Goal: Task Accomplishment & Management: Use online tool/utility

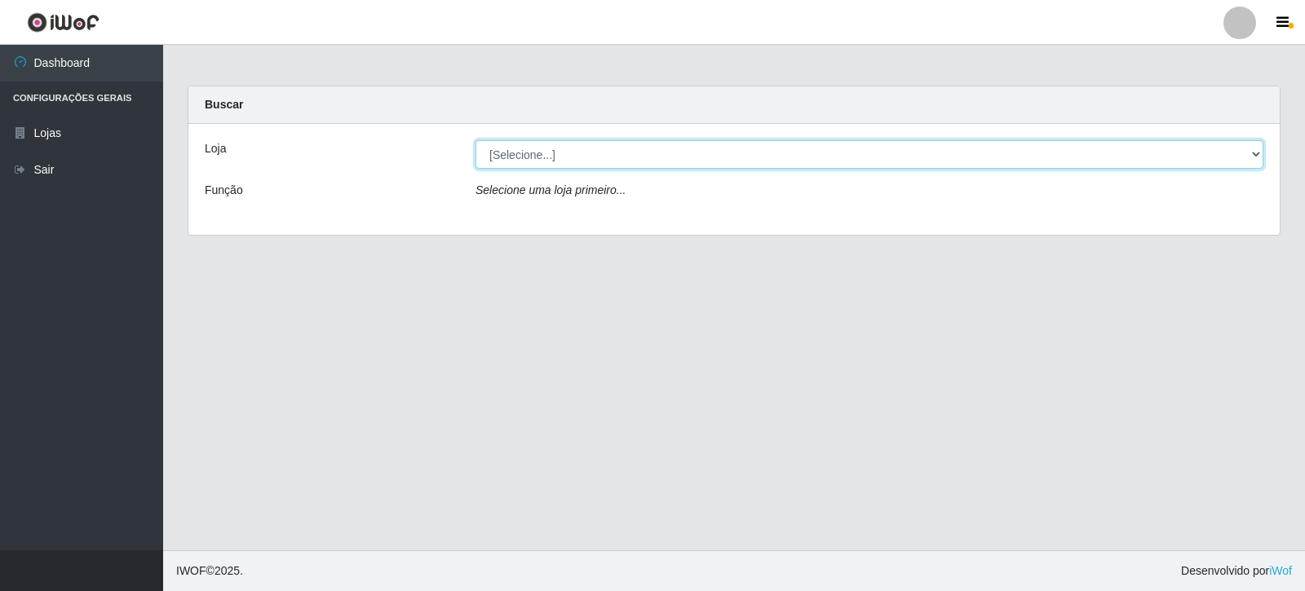
click at [1255, 150] on select "[Selecione...] Rede Compras Supermercados - LOJA 3" at bounding box center [870, 154] width 788 height 29
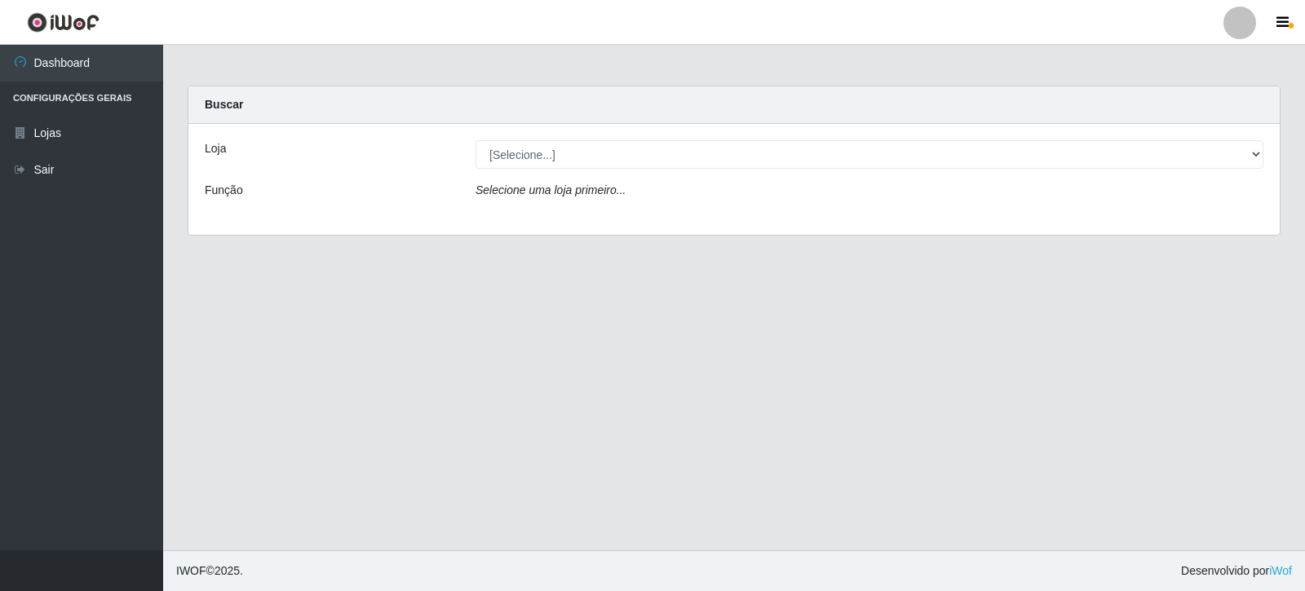
click at [1222, 219] on div "Loja [Selecione...] Rede Compras Supermercados - LOJA 3 Função Selecione uma lo…" at bounding box center [734, 179] width 1092 height 111
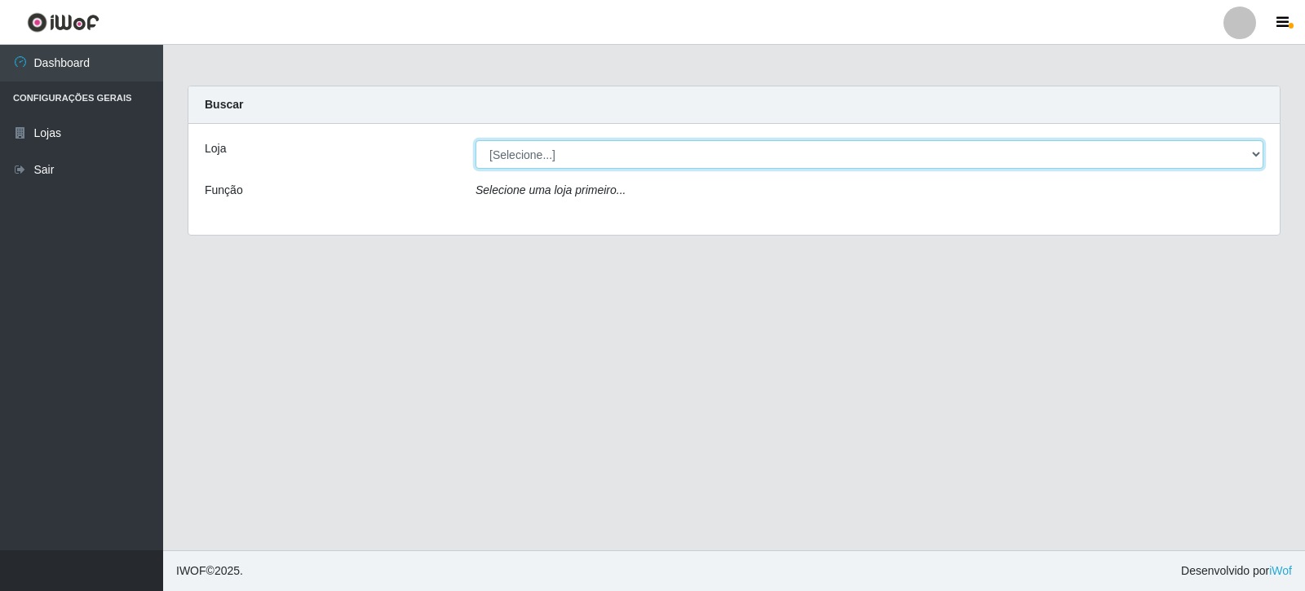
click at [1260, 148] on select "[Selecione...] Rede Compras Supermercados - LOJA 3" at bounding box center [870, 154] width 788 height 29
select select "162"
click at [476, 140] on select "[Selecione...] Rede Compras Supermercados - LOJA 3" at bounding box center [870, 154] width 788 height 29
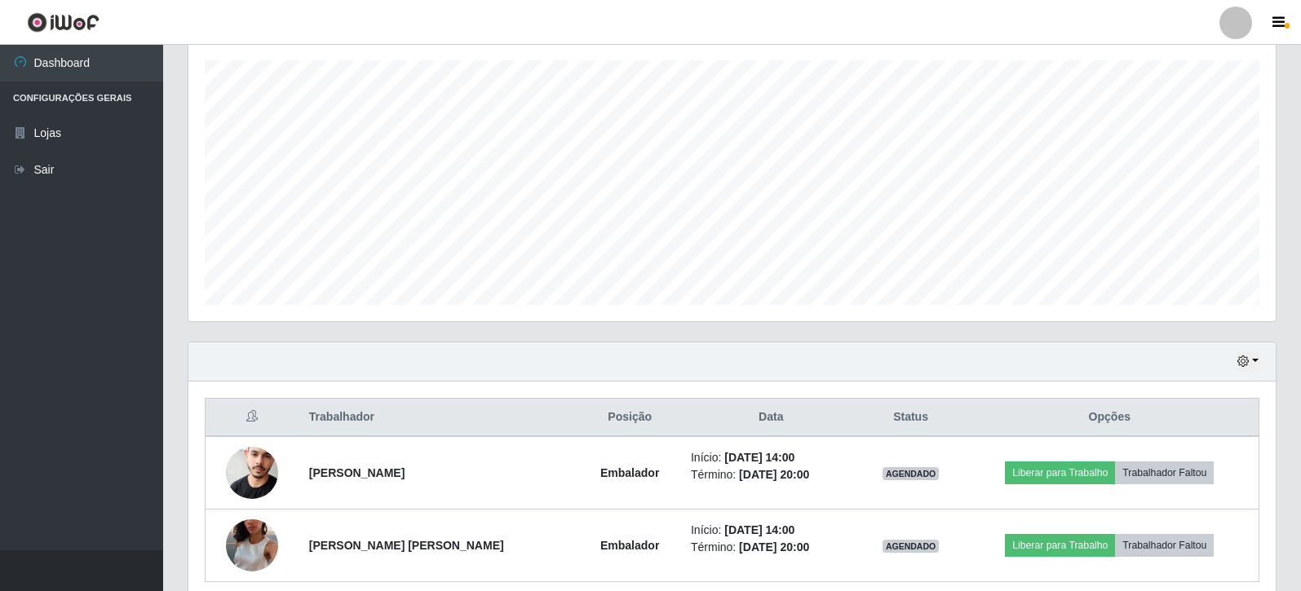
scroll to position [347, 0]
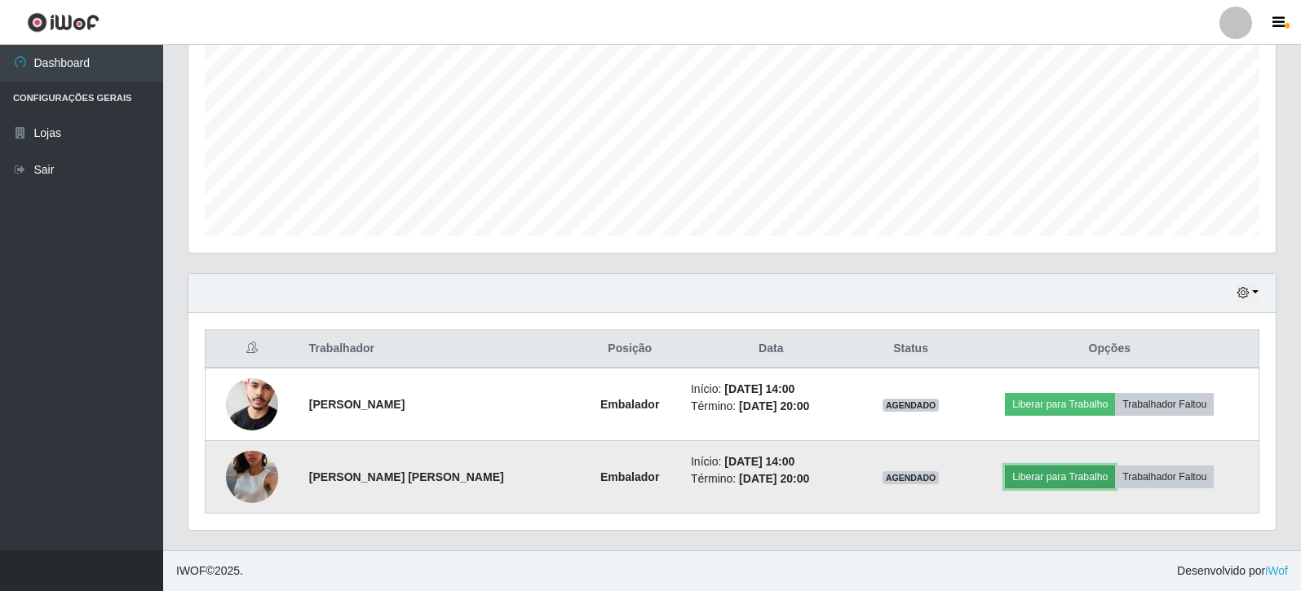
click at [1032, 471] on button "Liberar para Trabalho" at bounding box center [1060, 477] width 110 height 23
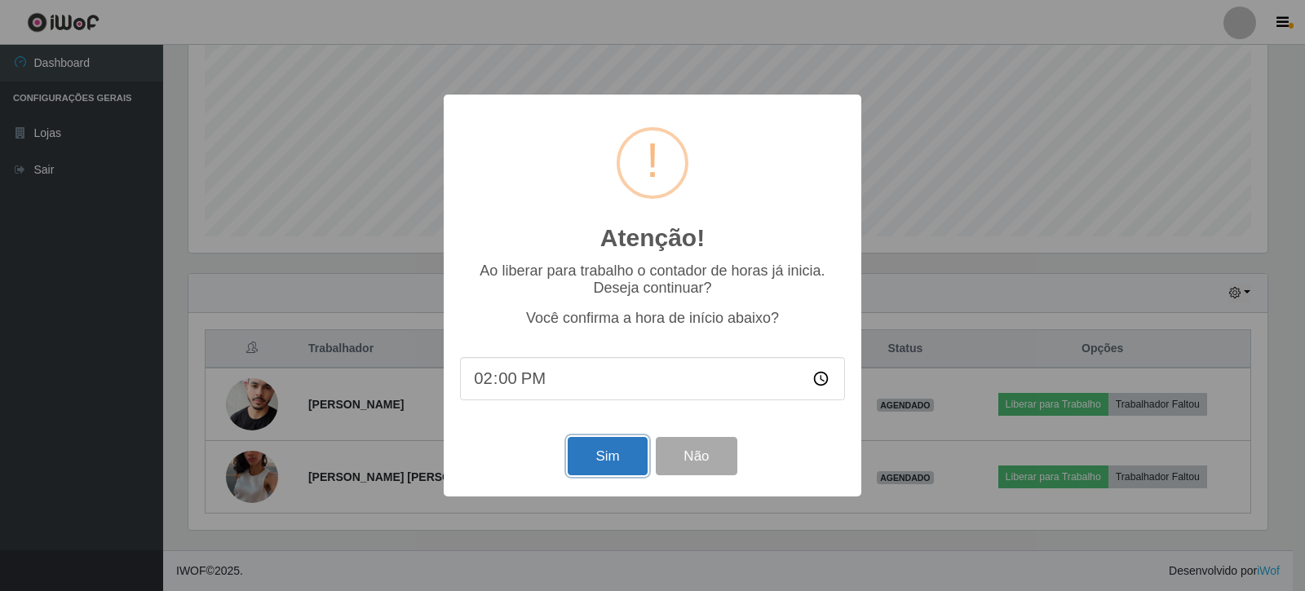
click at [624, 465] on button "Sim" at bounding box center [607, 456] width 79 height 38
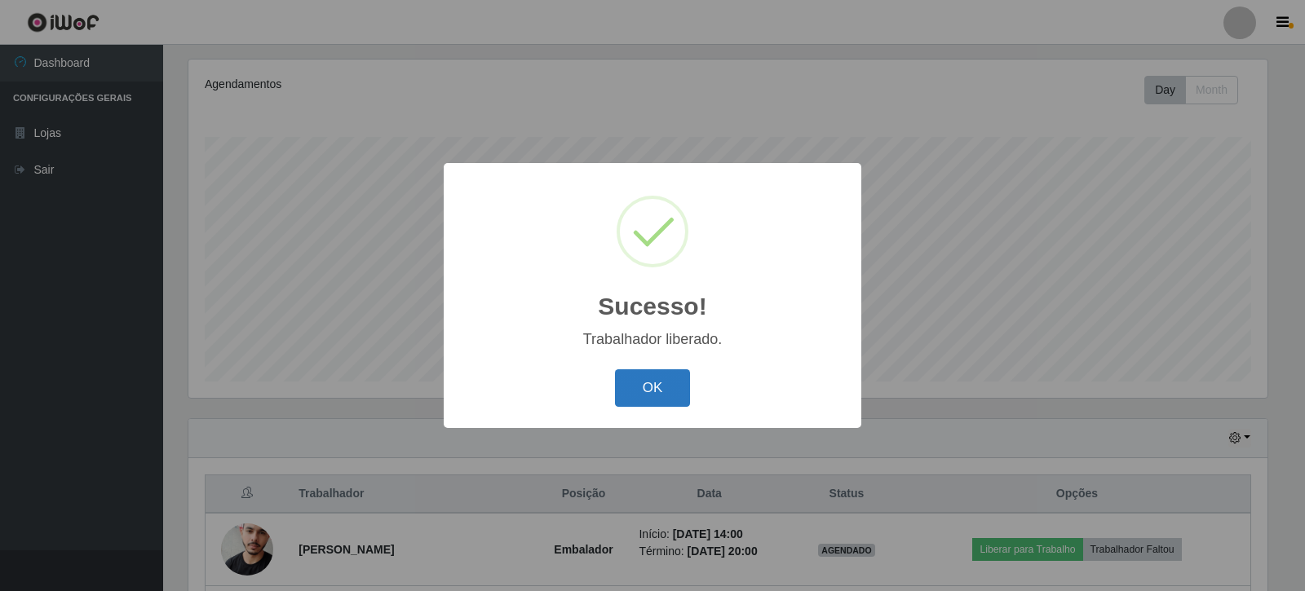
click at [675, 390] on button "OK" at bounding box center [653, 389] width 76 height 38
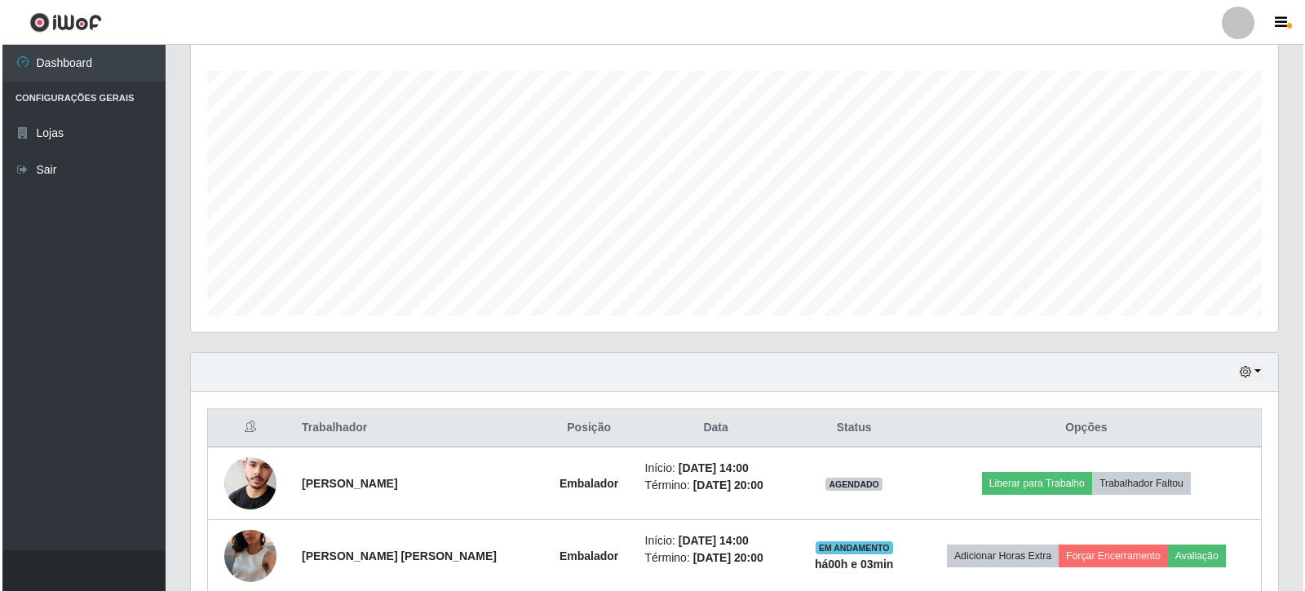
scroll to position [347, 0]
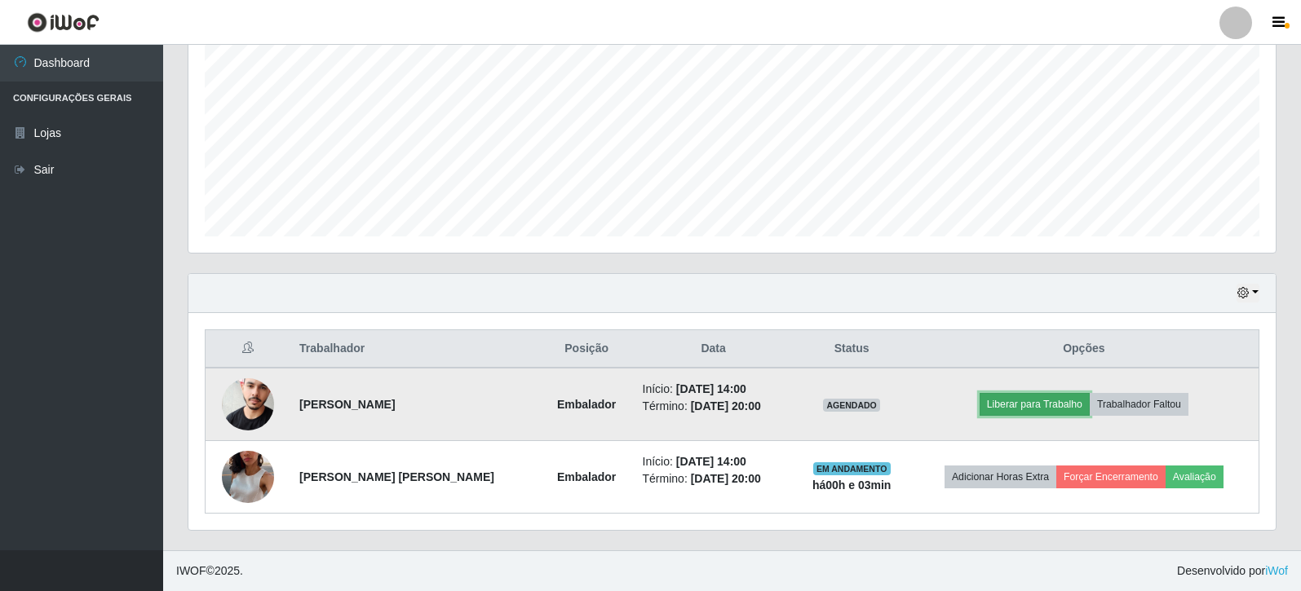
click at [1036, 398] on button "Liberar para Trabalho" at bounding box center [1035, 404] width 110 height 23
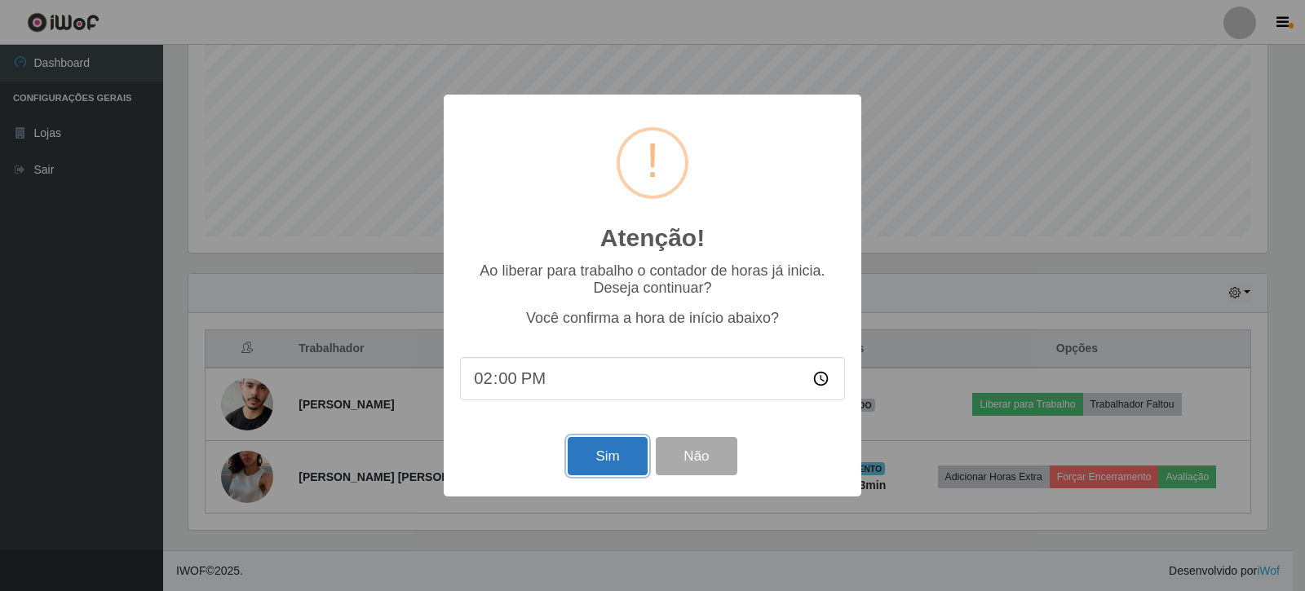
click at [619, 459] on button "Sim" at bounding box center [607, 456] width 79 height 38
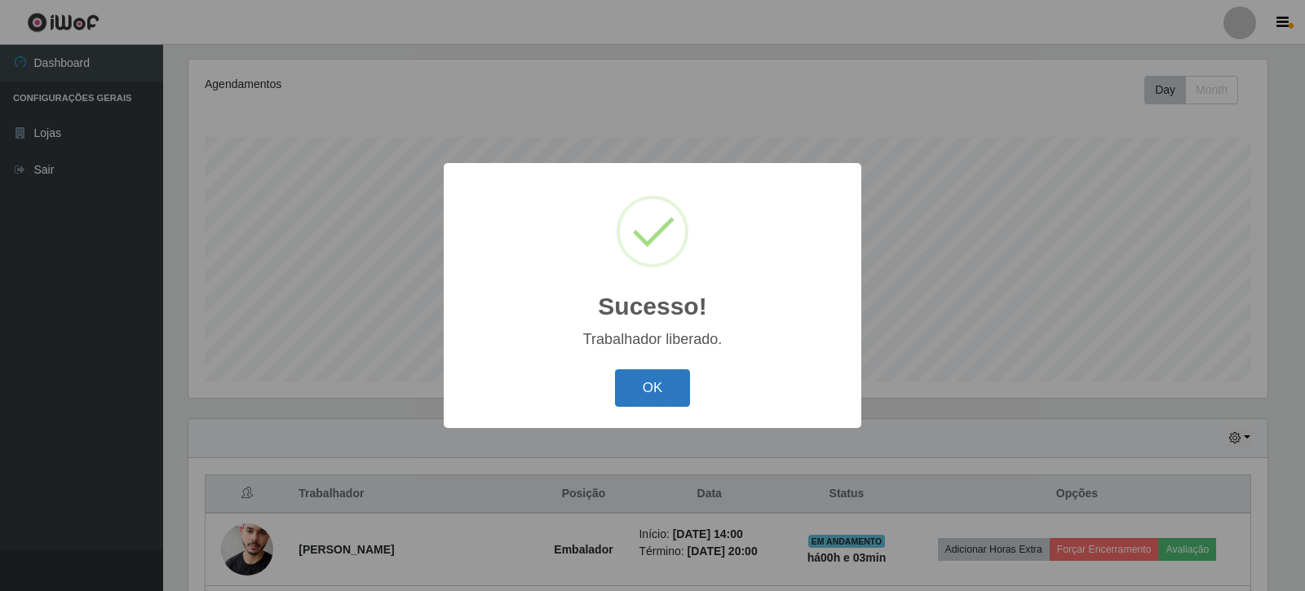
click at [649, 388] on button "OK" at bounding box center [653, 389] width 76 height 38
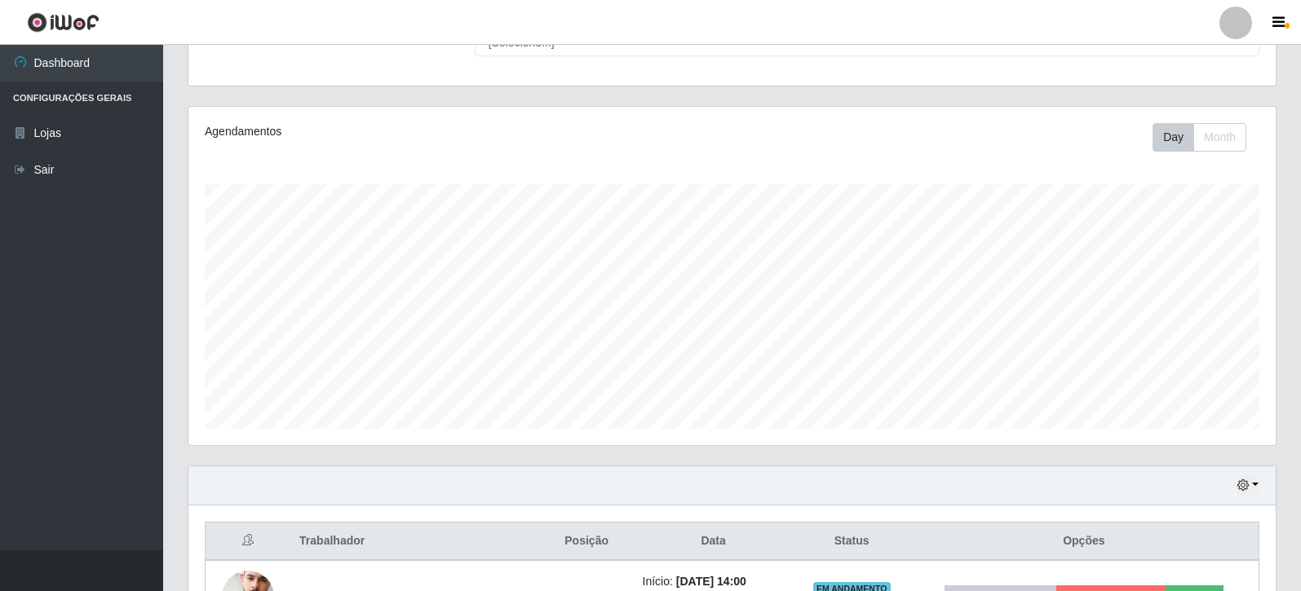
scroll to position [0, 0]
